Goal: Task Accomplishment & Management: Complete application form

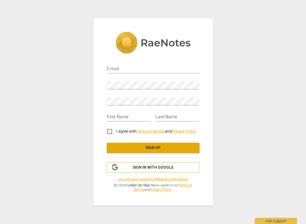
click at [133, 165] on span "Sign in with Google" at bounding box center [153, 168] width 41 height 6
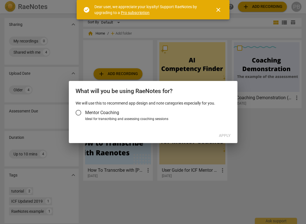
click at [79, 112] on input "Mentor Coaching" at bounding box center [79, 113] width 14 height 14
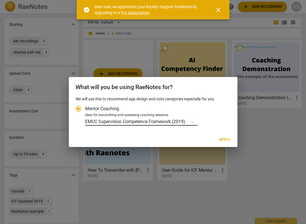
click at [157, 123] on p "EMCC Supervision Competence Framework (2019)" at bounding box center [135, 121] width 100 height 6
click at [0, 0] on input "Ideal for transcribing and assessing coaching sessions EMCC Supervision Compete…" at bounding box center [0, 0] width 0 height 0
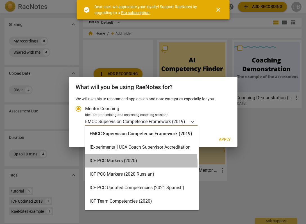
click at [116, 164] on div "ICF PCC Markers (2020)" at bounding box center [142, 161] width 114 height 14
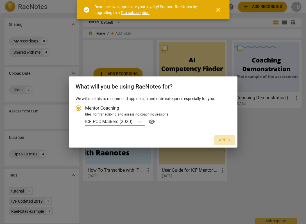
click at [227, 141] on span "Apply" at bounding box center [225, 141] width 12 height 6
radio input "false"
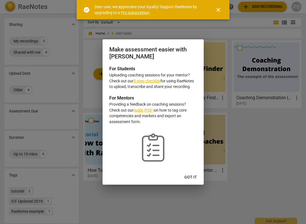
click at [146, 81] on link "5-step checklist" at bounding box center [147, 81] width 27 height 5
click at [192, 178] on span "Got it" at bounding box center [191, 178] width 13 height 6
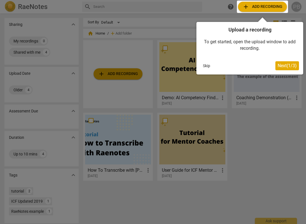
click at [278, 65] on span "Next ( 1 / 3 )" at bounding box center [287, 65] width 19 height 5
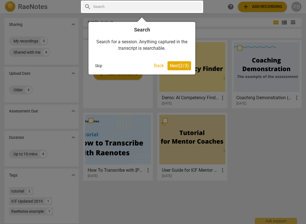
click at [177, 65] on span "Next ( 2 / 3 )" at bounding box center [179, 65] width 19 height 5
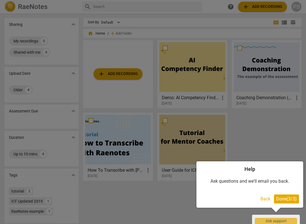
click at [282, 198] on span "Done ( 3 / 3 )" at bounding box center [287, 198] width 21 height 5
